Goal: Find specific page/section: Find specific page/section

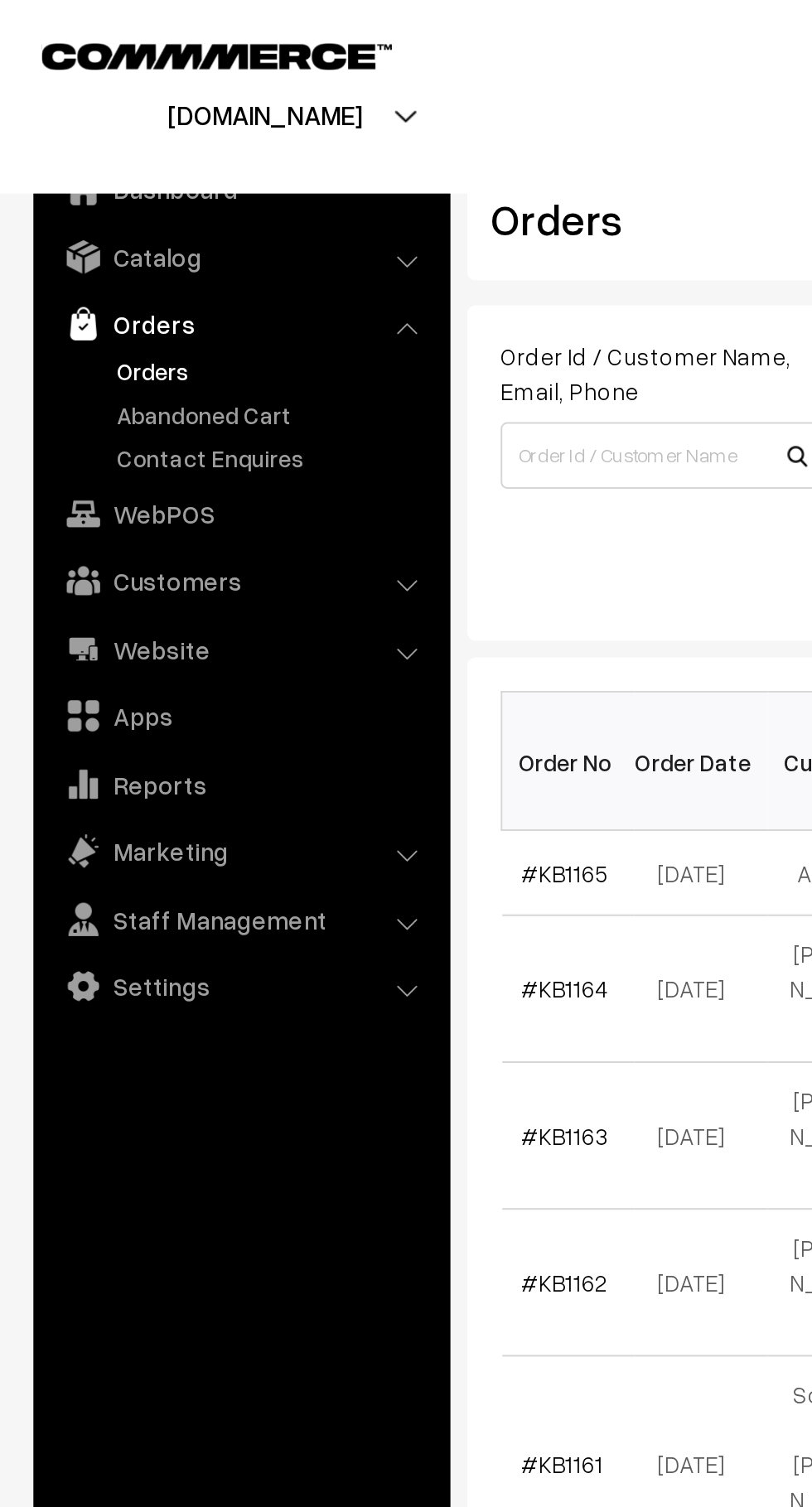
click at [151, 200] on link "Abandoned Cart" at bounding box center [136, 205] width 164 height 17
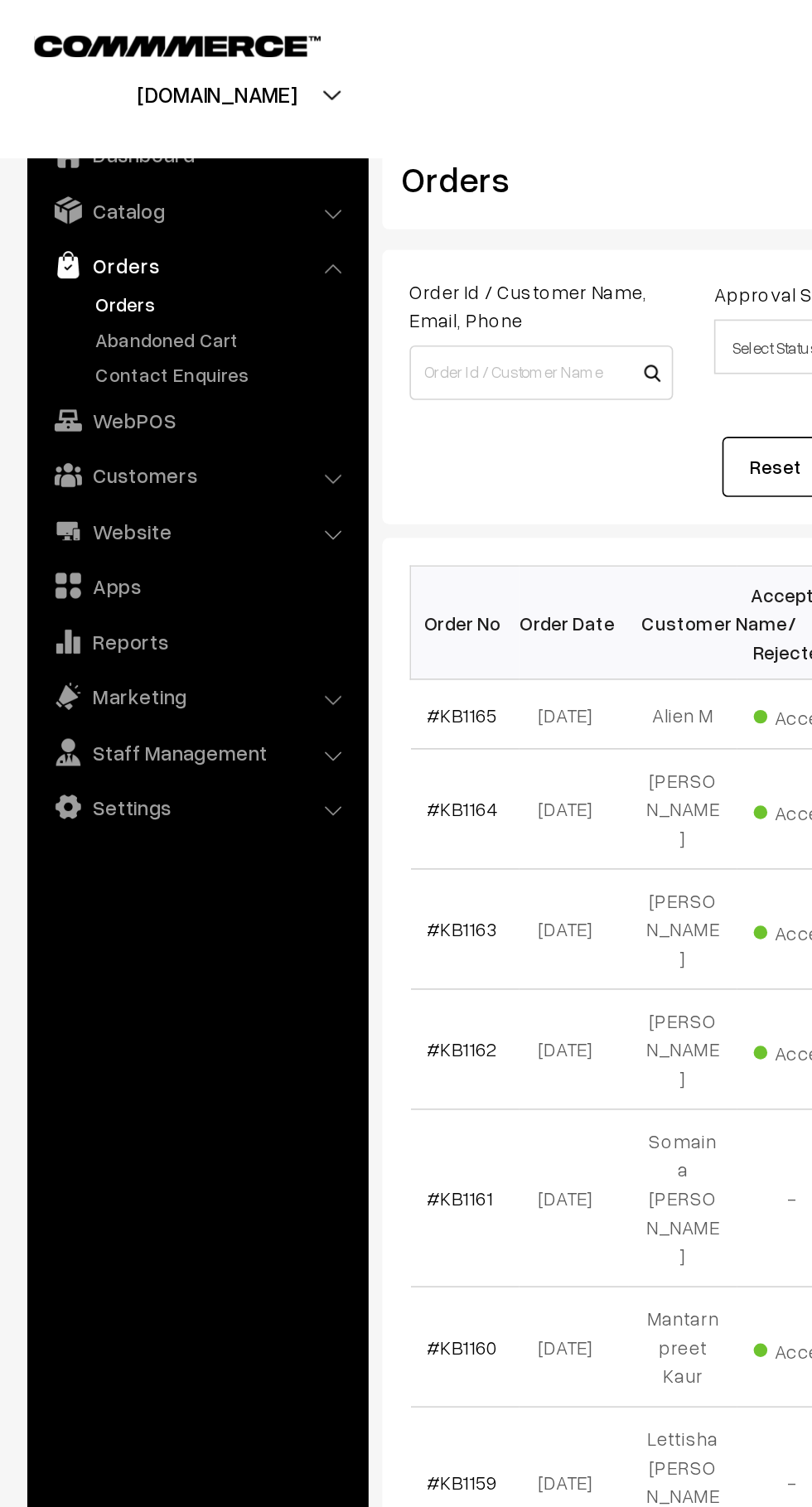
click at [135, 203] on link "Abandoned Cart" at bounding box center [136, 205] width 164 height 17
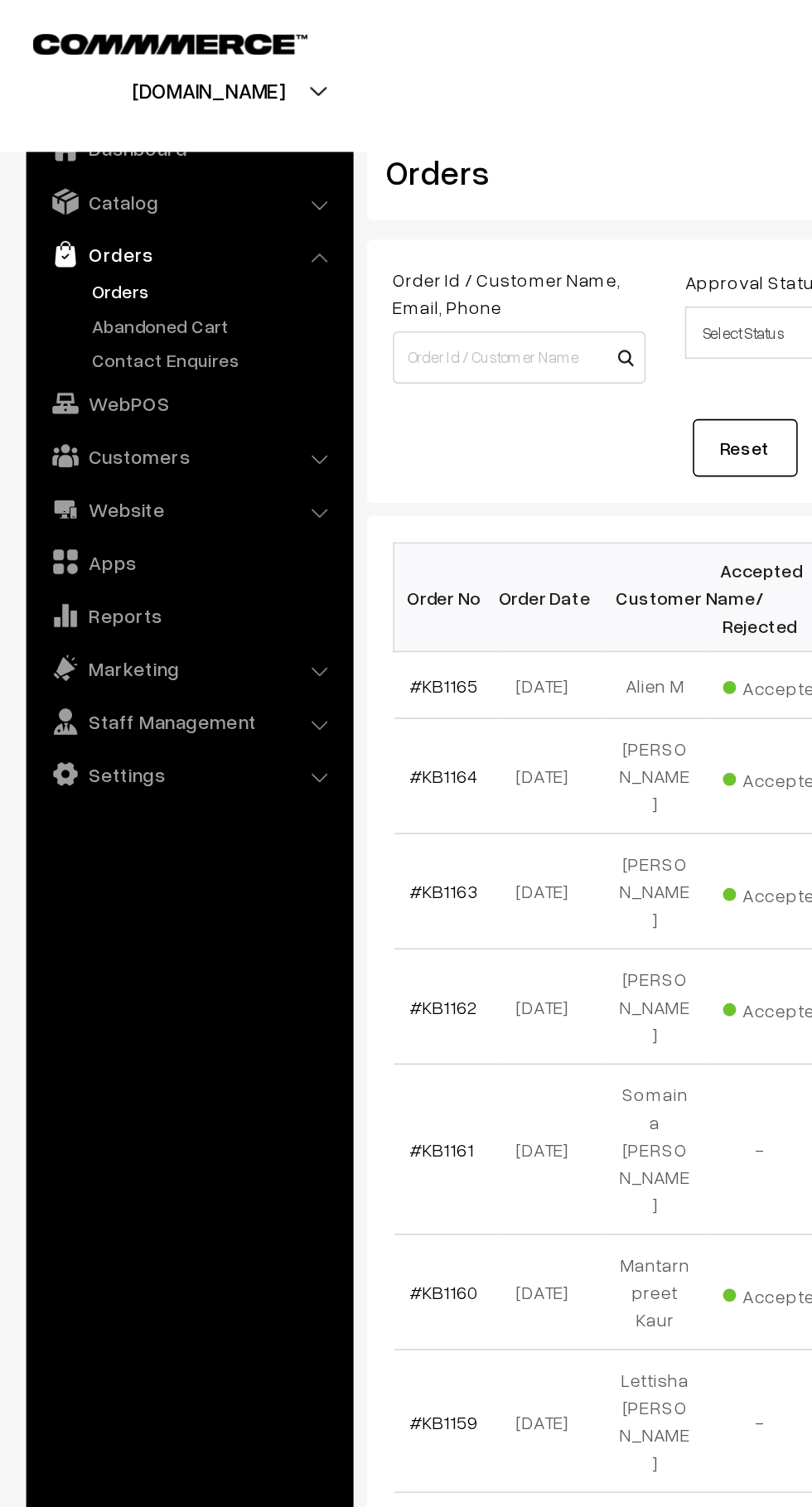
click at [135, 204] on link "Abandoned Cart" at bounding box center [136, 205] width 164 height 17
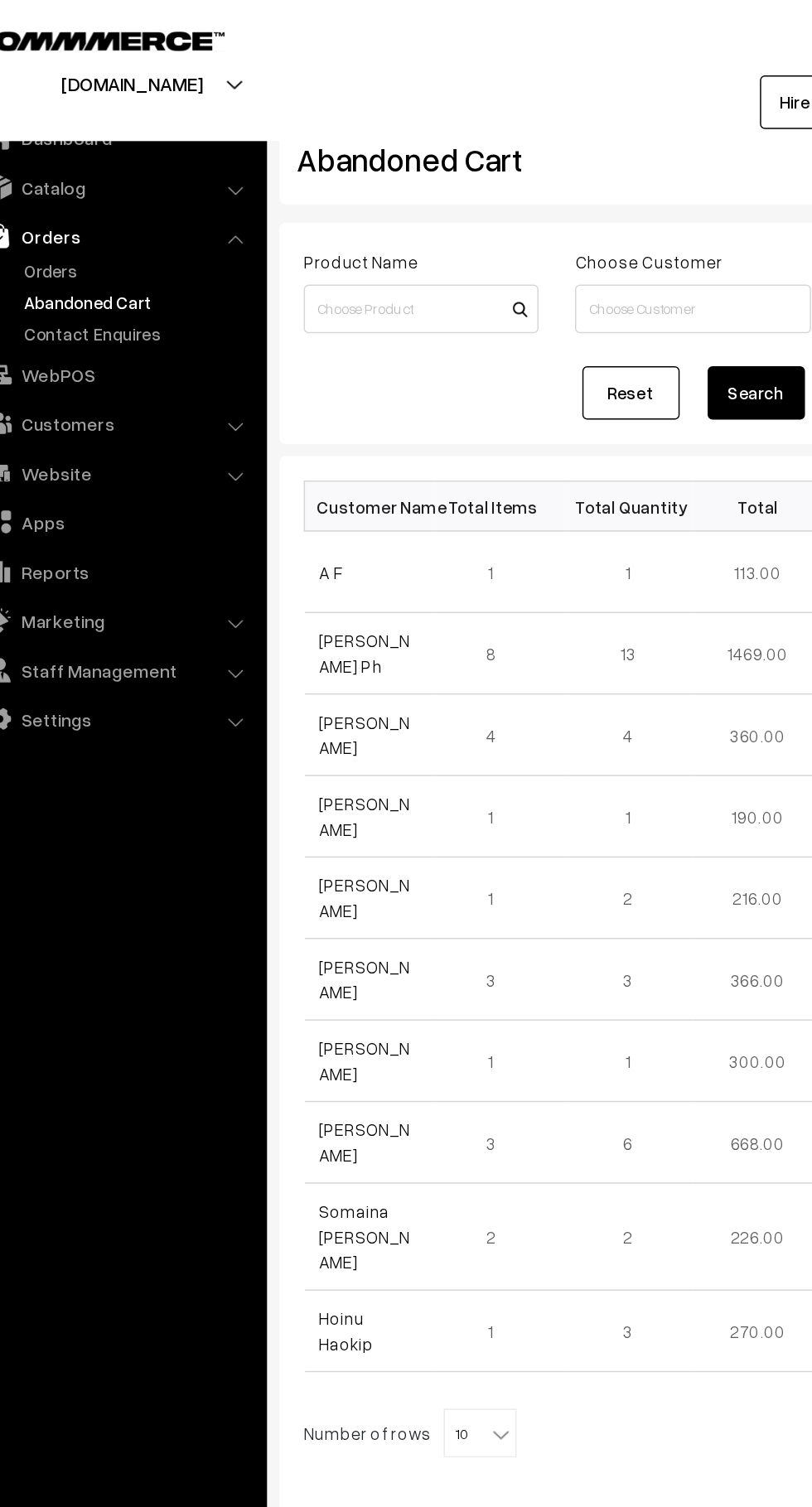
click at [74, 187] on link "Orders" at bounding box center [136, 184] width 164 height 17
